Goal: Complete application form

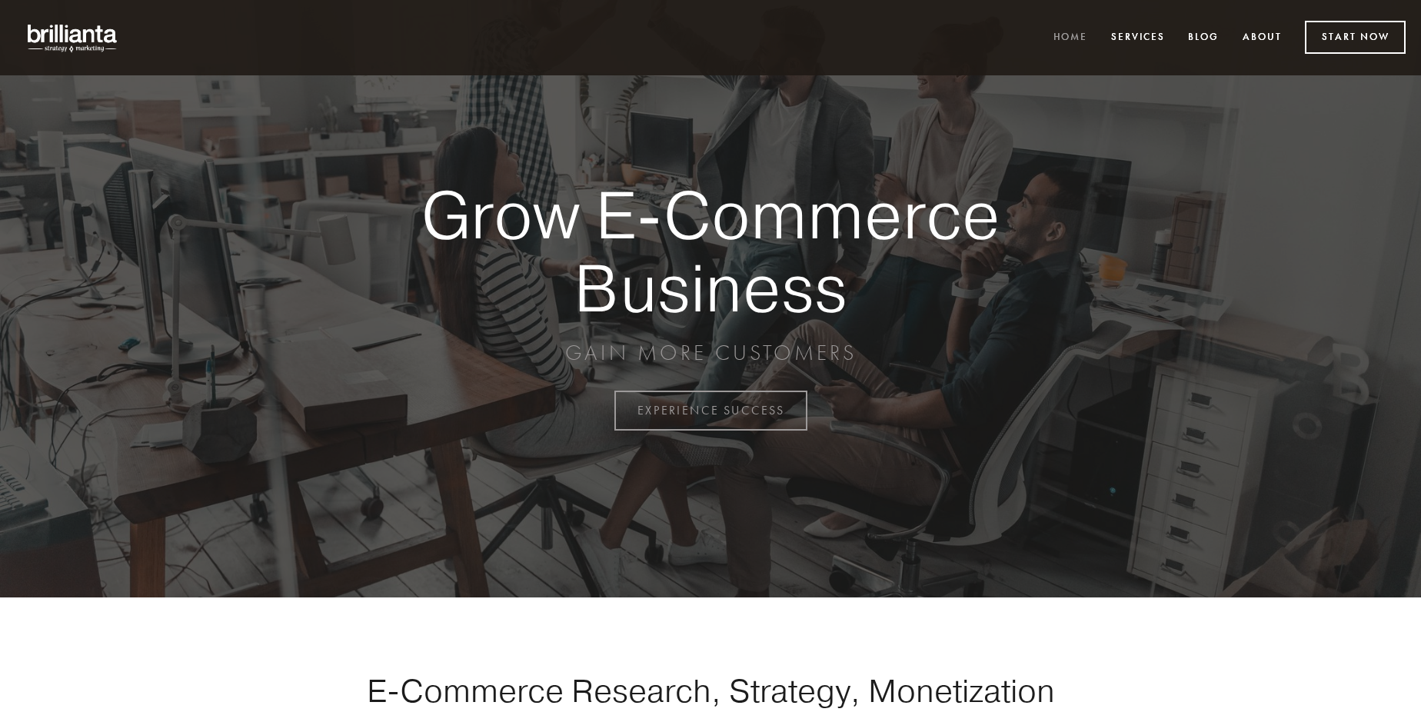
scroll to position [4031, 0]
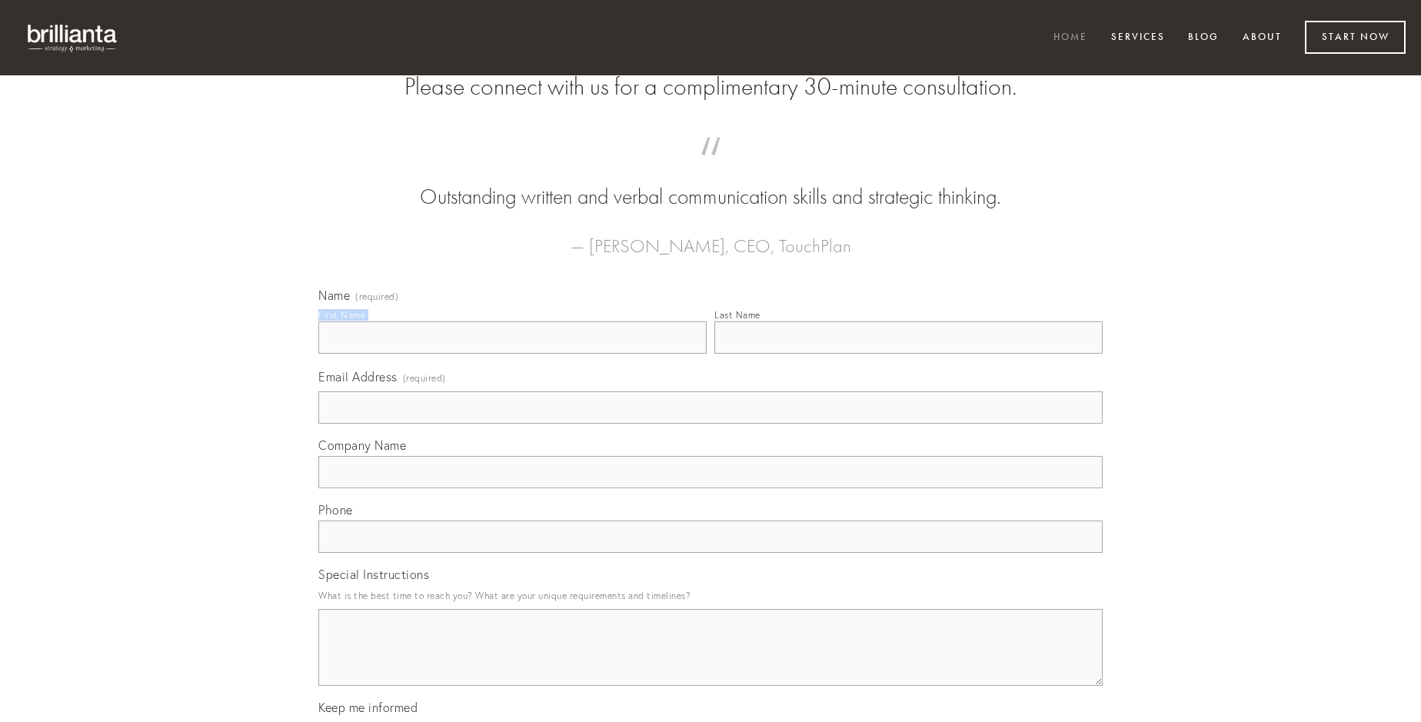
type input "[PERSON_NAME]"
click at [908, 354] on input "Last Name" at bounding box center [908, 337] width 388 height 32
type input "[PERSON_NAME]"
click at [711, 424] on input "Email Address (required)" at bounding box center [710, 407] width 784 height 32
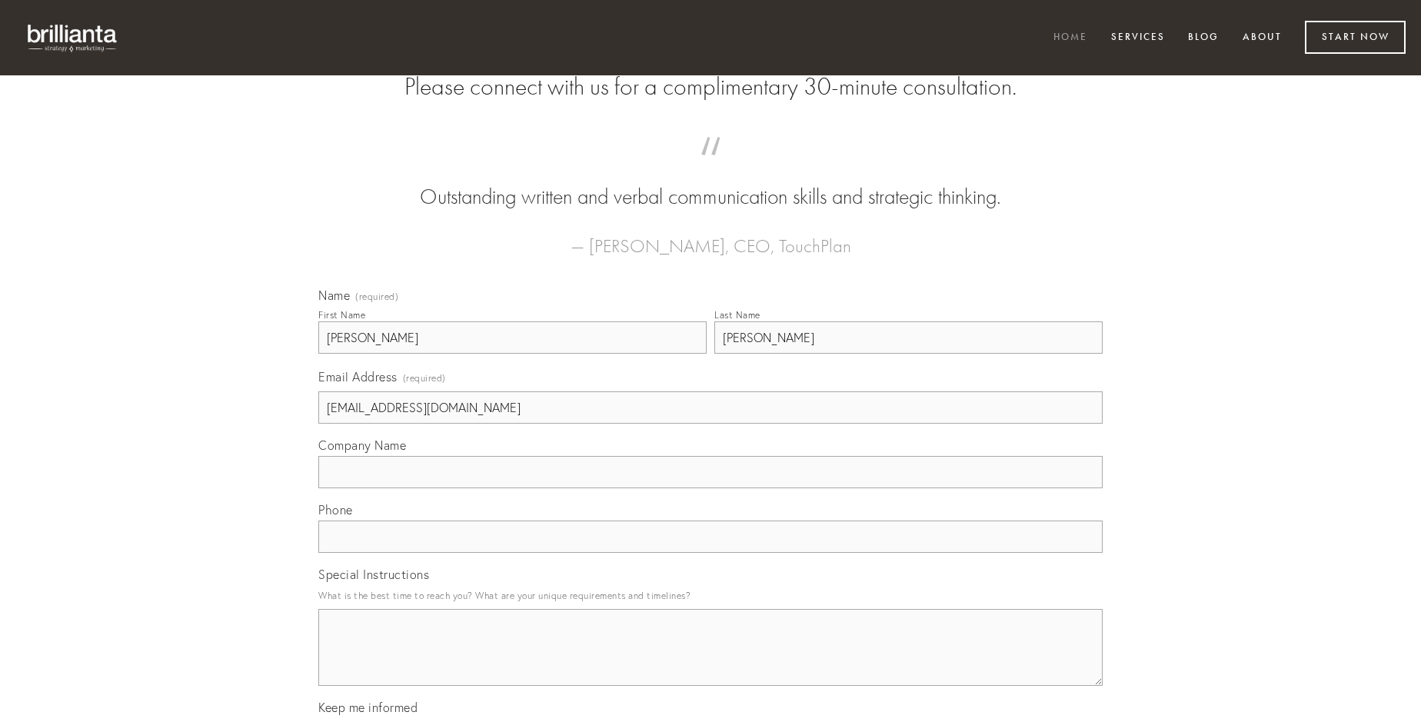
type input "[EMAIL_ADDRESS][DOMAIN_NAME]"
click at [711, 488] on input "Company Name" at bounding box center [710, 472] width 784 height 32
type input "inflammatio"
click at [711, 553] on input "text" at bounding box center [710, 537] width 784 height 32
click at [711, 661] on textarea "Special Instructions" at bounding box center [710, 647] width 784 height 77
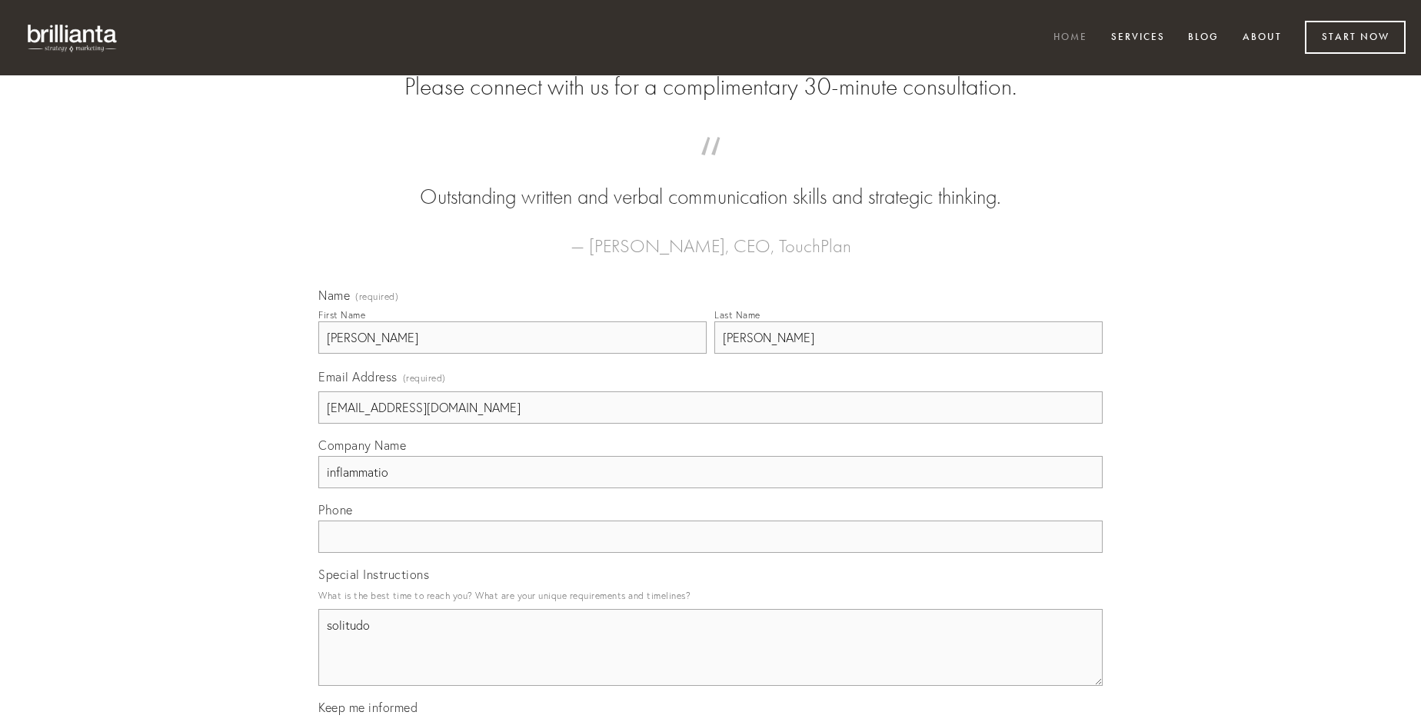
type textarea "solitudo"
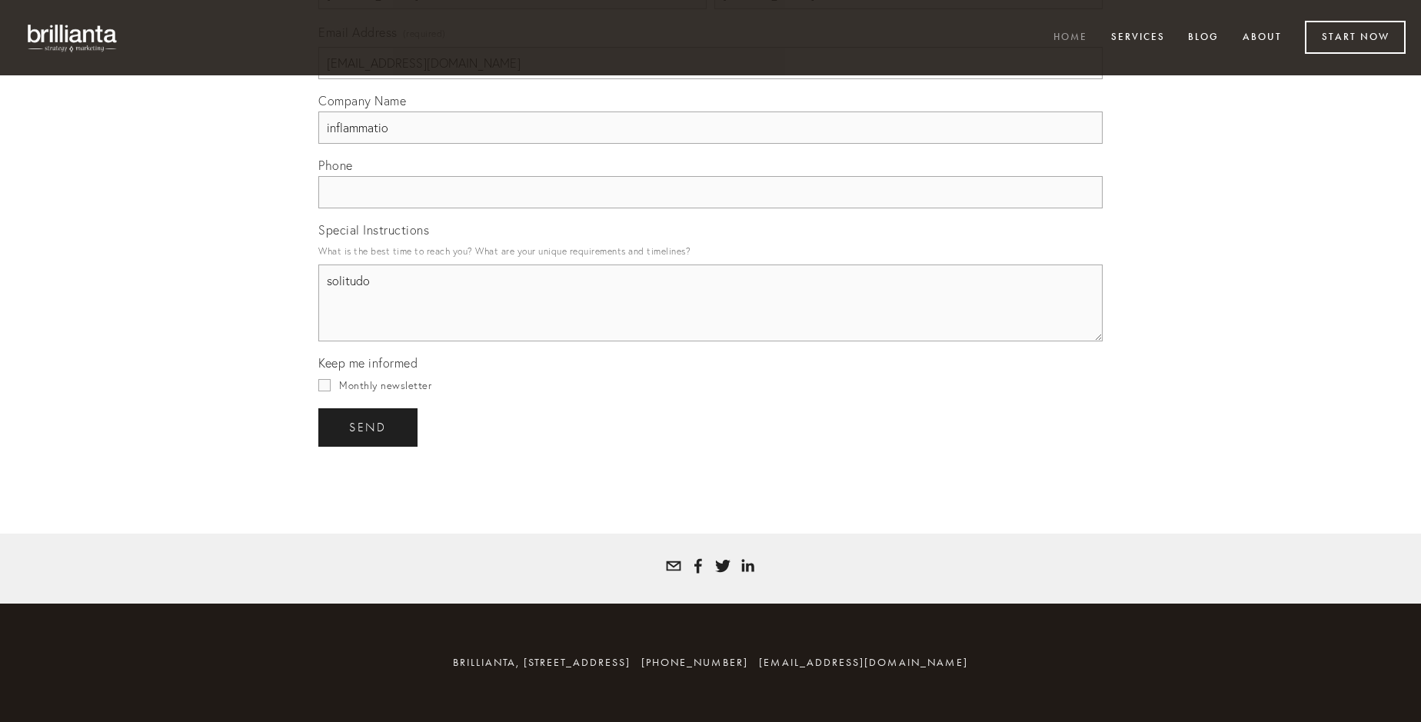
click at [369, 427] on span "send" at bounding box center [368, 428] width 38 height 14
